Goal: Check status: Check status

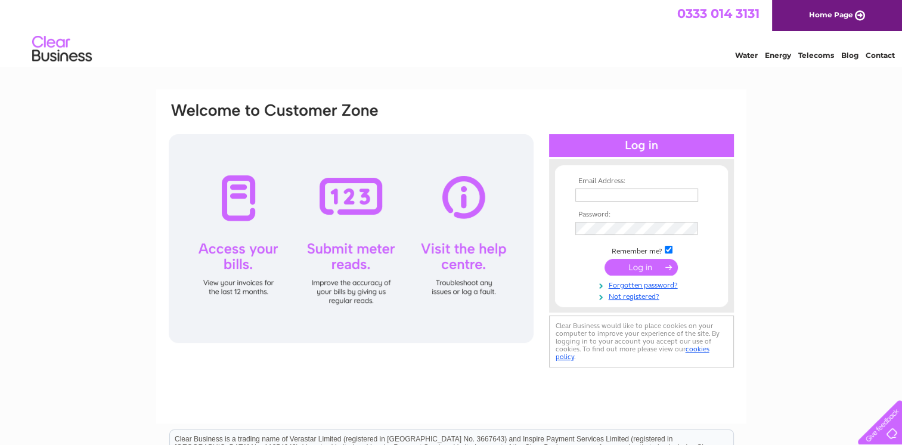
type input "info@economycarandvanhire.co.uk"
click at [648, 263] on input "submit" at bounding box center [640, 267] width 73 height 17
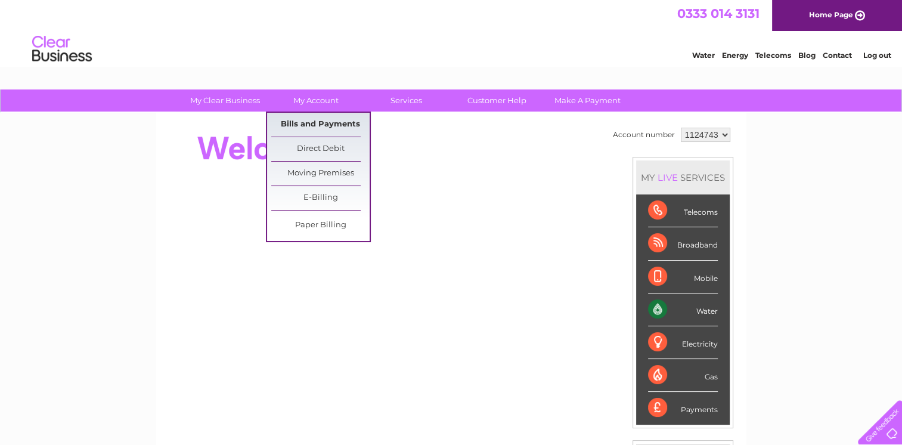
click at [310, 126] on link "Bills and Payments" at bounding box center [320, 125] width 98 height 24
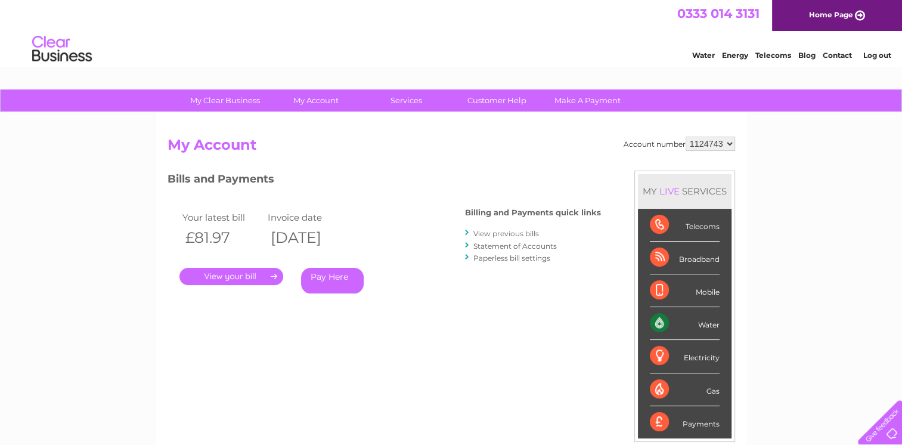
click at [250, 275] on link "." at bounding box center [231, 276] width 104 height 17
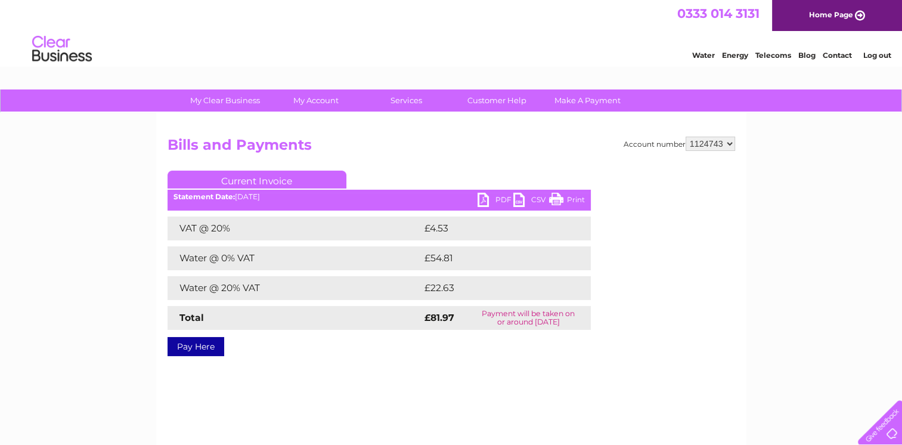
click at [564, 195] on link "Print" at bounding box center [567, 200] width 36 height 17
